Goal: Information Seeking & Learning: Check status

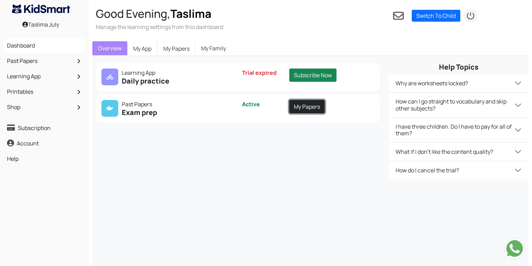
click at [301, 106] on link "My Papers" at bounding box center [307, 106] width 35 height 13
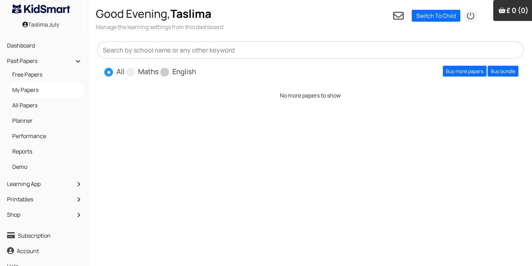
click at [169, 68] on span "English" at bounding box center [178, 71] width 36 height 11
click at [166, 70] on span at bounding box center [164, 72] width 9 height 9
click at [196, 70] on input "English" at bounding box center [198, 69] width 5 height 5
radio input "true"
click at [455, 73] on link "Buy more papers" at bounding box center [465, 71] width 44 height 11
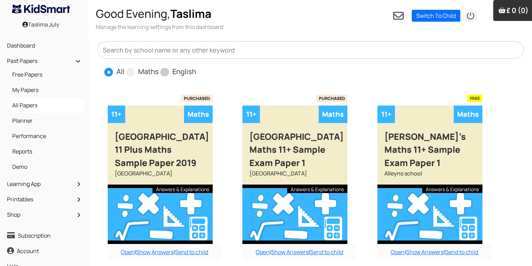
click at [173, 75] on label "English" at bounding box center [185, 72] width 24 height 11
click at [196, 71] on input "English" at bounding box center [198, 69] width 5 height 5
radio input "true"
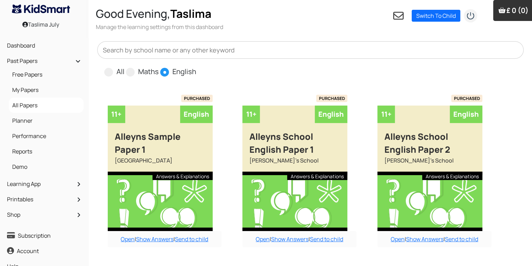
click at [125, 67] on input "All" at bounding box center [127, 69] width 5 height 5
radio input "true"
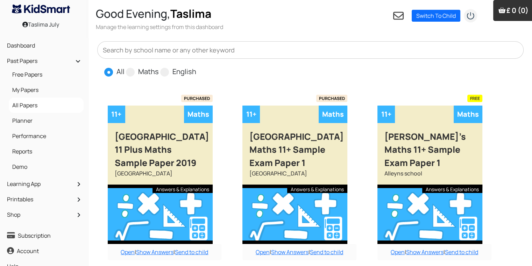
click at [159, 67] on input "Maths" at bounding box center [161, 69] width 5 height 5
radio input "true"
click at [196, 67] on input "English" at bounding box center [198, 69] width 5 height 5
radio input "true"
click at [125, 67] on input "All" at bounding box center [127, 69] width 5 height 5
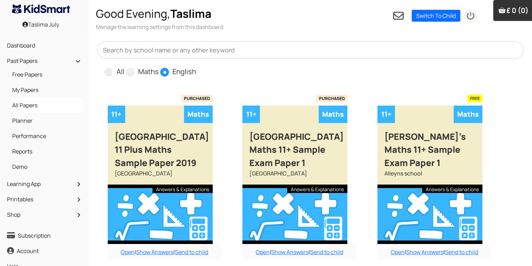
radio input "true"
click at [159, 67] on input "Maths" at bounding box center [161, 69] width 5 height 5
radio input "true"
click at [196, 67] on input "English" at bounding box center [198, 69] width 5 height 5
radio input "true"
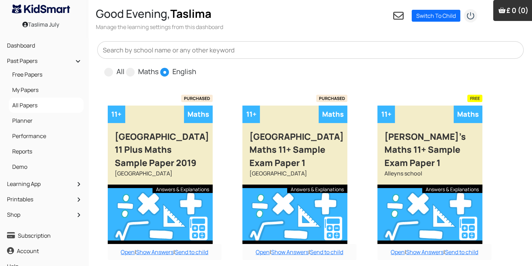
click at [125, 67] on input "All" at bounding box center [127, 69] width 5 height 5
radio input "true"
click at [159, 67] on input "Maths" at bounding box center [161, 69] width 5 height 5
radio input "true"
radio input "false"
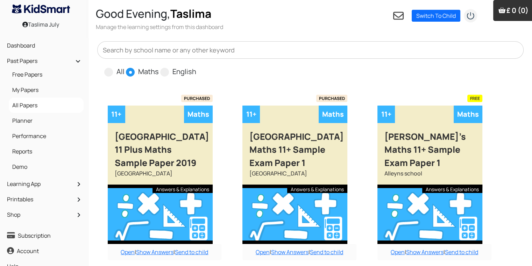
click at [196, 67] on input "English" at bounding box center [198, 69] width 5 height 5
radio input "true"
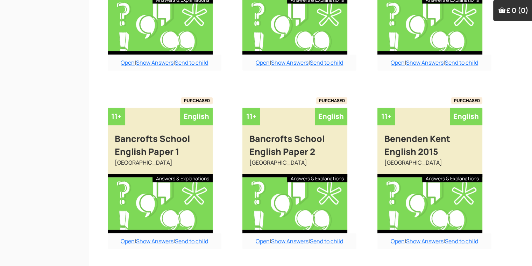
scroll to position [561, 0]
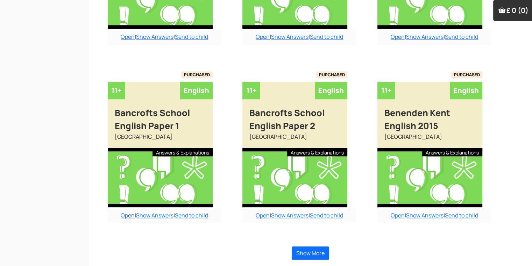
click at [124, 216] on link "Open" at bounding box center [128, 216] width 14 height 8
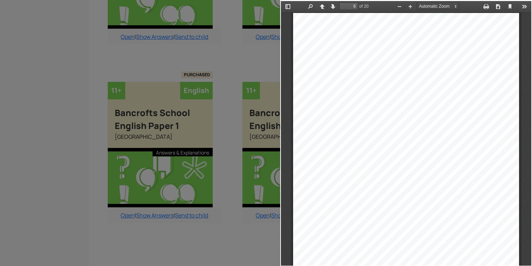
scroll to position [1618, 0]
click at [231, 244] on div at bounding box center [140, 133] width 280 height 266
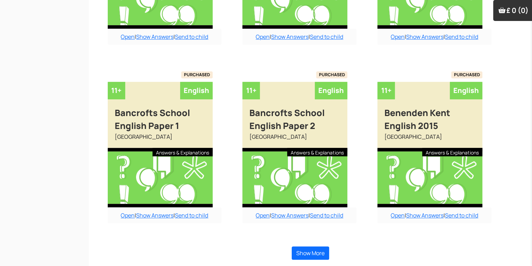
drag, startPoint x: 231, startPoint y: 244, endPoint x: 192, endPoint y: 236, distance: 40.3
click at [309, 245] on div "Show More" at bounding box center [310, 253] width 427 height 27
click at [311, 254] on button "Show More" at bounding box center [310, 253] width 37 height 13
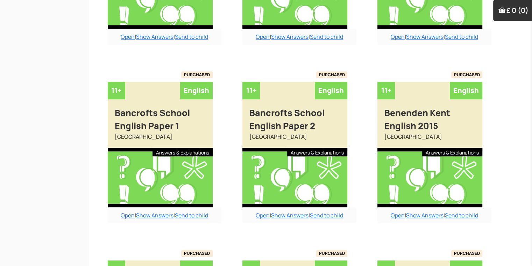
click at [126, 215] on link "Open" at bounding box center [128, 216] width 14 height 8
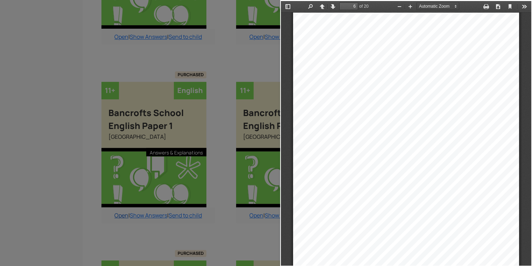
scroll to position [561, 7]
click at [432, 180] on div "4 Read the poem and then answer the questions on it in your answer booklet. Plu…" at bounding box center [406, 172] width 226 height 319
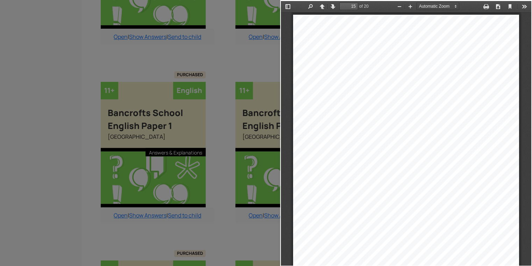
scroll to position [4525, 0]
click at [450, 106] on div "." at bounding box center [451, 109] width 2 height 7
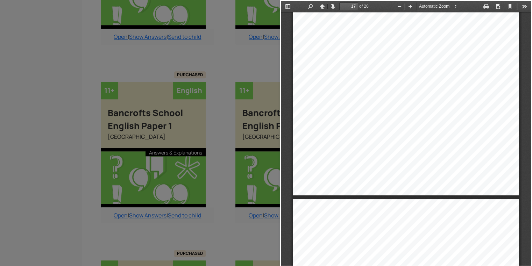
scroll to position [5323, 0]
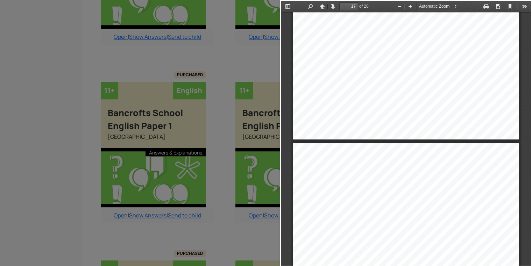
type input "18"
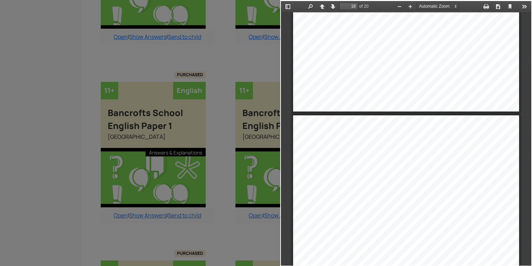
scroll to position [12, 0]
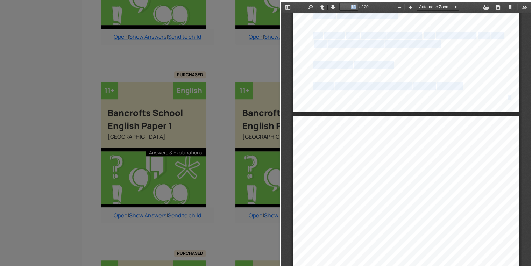
drag, startPoint x: 483, startPoint y: 28, endPoint x: 199, endPoint y: 127, distance: 300.6
click at [281, 127] on html "Thumbnails Document Outline Attachments Previous Next Highlight all Match case …" at bounding box center [406, 134] width 251 height 265
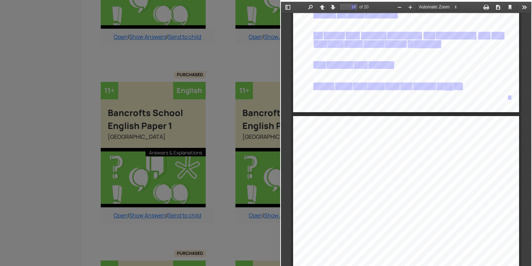
click at [226, 110] on div at bounding box center [140, 133] width 280 height 266
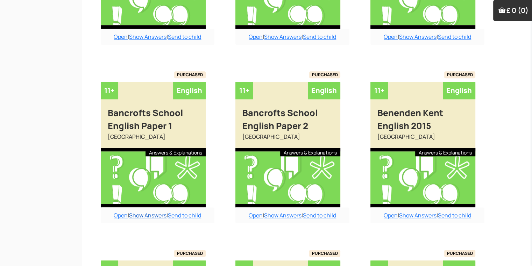
click at [147, 214] on link "Show Answers" at bounding box center [147, 216] width 37 height 8
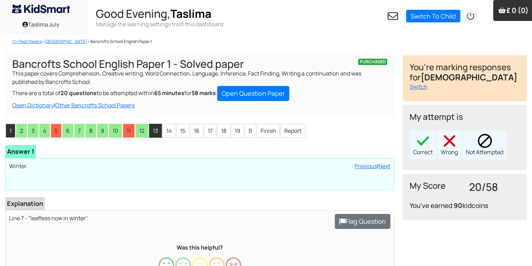
click at [153, 132] on li "13" at bounding box center [155, 131] width 13 height 14
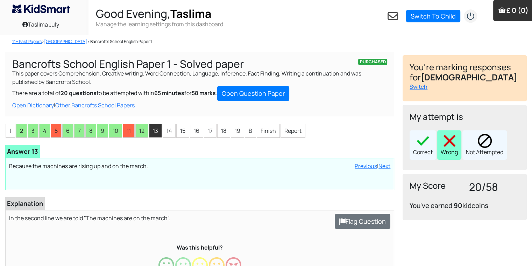
click at [444, 152] on div "Wrong" at bounding box center [450, 145] width 24 height 29
click at [166, 127] on li "14" at bounding box center [169, 131] width 13 height 14
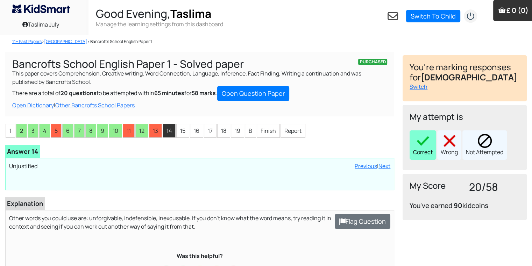
click at [431, 150] on div "Correct" at bounding box center [423, 145] width 27 height 29
click at [431, 150] on div "Correct Wrong Not Attempted" at bounding box center [465, 145] width 110 height 29
click at [182, 132] on li "15" at bounding box center [182, 131] width 13 height 14
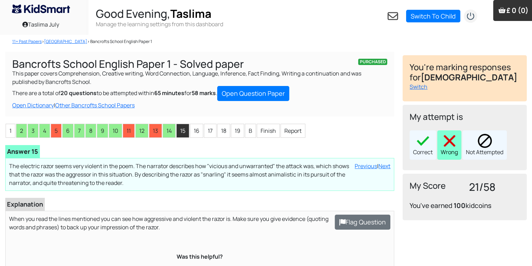
click at [452, 140] on img at bounding box center [450, 141] width 14 height 14
click at [193, 133] on li "16" at bounding box center [196, 131] width 13 height 14
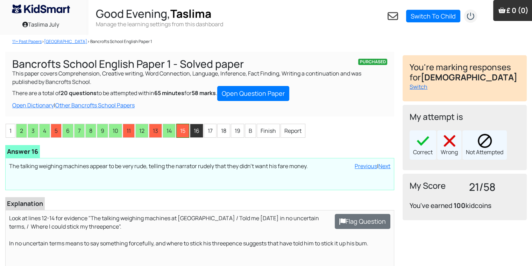
click at [185, 137] on li "15" at bounding box center [182, 131] width 13 height 14
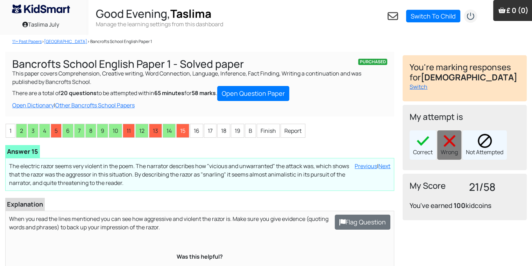
click at [424, 132] on div "Correct" at bounding box center [423, 145] width 27 height 29
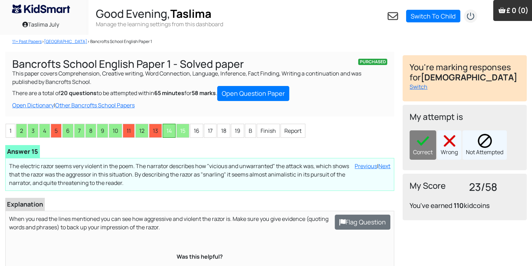
click at [171, 132] on li "14" at bounding box center [169, 131] width 13 height 14
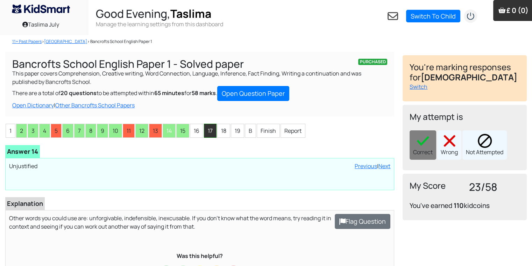
click at [215, 132] on li "17" at bounding box center [210, 131] width 13 height 14
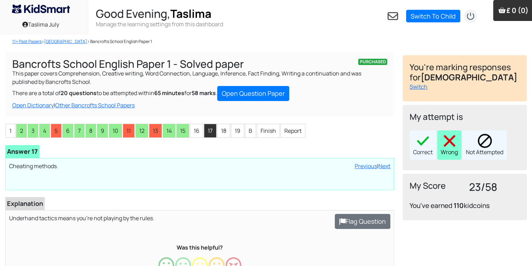
click at [450, 133] on div "Wrong" at bounding box center [450, 145] width 24 height 29
click at [195, 124] on ul "1 2 3 4 5 6 7 8 9 10 11 12 13 14 15 16 17 18 19 B Finish Report" at bounding box center [199, 131] width 389 height 15
click at [196, 127] on li "16" at bounding box center [196, 131] width 13 height 14
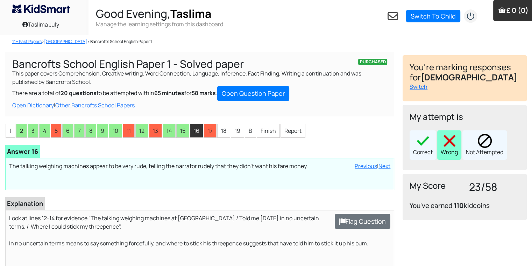
click at [452, 156] on div "Wrong" at bounding box center [450, 145] width 24 height 29
click at [227, 132] on li "18" at bounding box center [223, 131] width 13 height 14
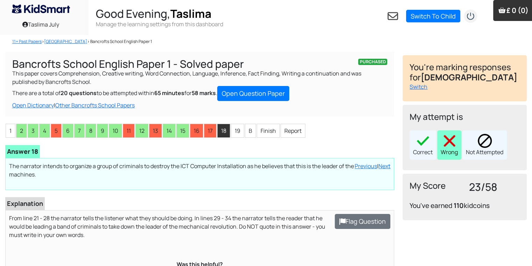
drag, startPoint x: 440, startPoint y: 149, endPoint x: 449, endPoint y: 152, distance: 10.1
click at [449, 152] on div "Wrong" at bounding box center [450, 145] width 24 height 29
click at [240, 130] on li "19" at bounding box center [237, 131] width 13 height 14
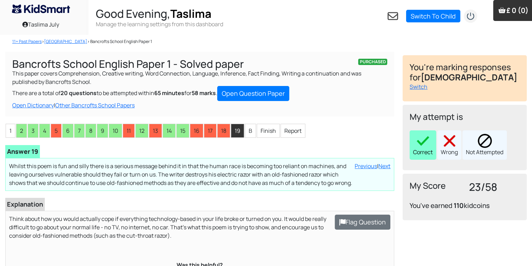
click at [416, 148] on div "Correct" at bounding box center [423, 145] width 27 height 29
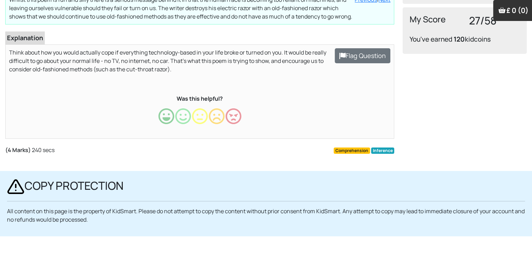
scroll to position [184, 0]
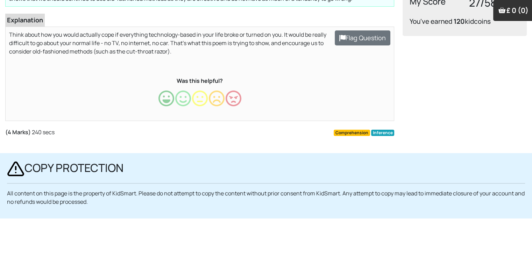
drag, startPoint x: 416, startPoint y: 148, endPoint x: 374, endPoint y: 175, distance: 50.4
click at [374, 175] on body "Taslima July Good Evening, Taslima Manage the learning settings from this dashb…" at bounding box center [266, 41] width 532 height 451
